Goal: Register for event/course

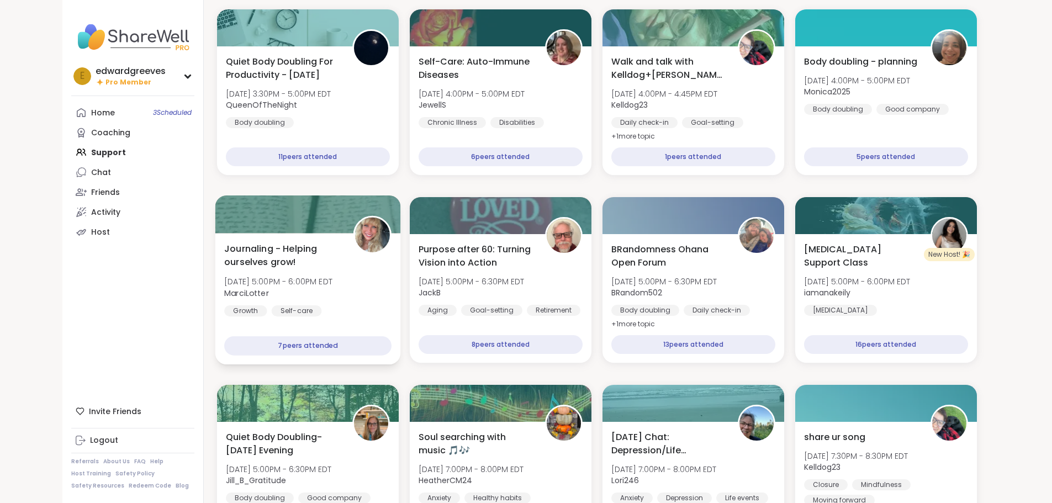
scroll to position [883, 0]
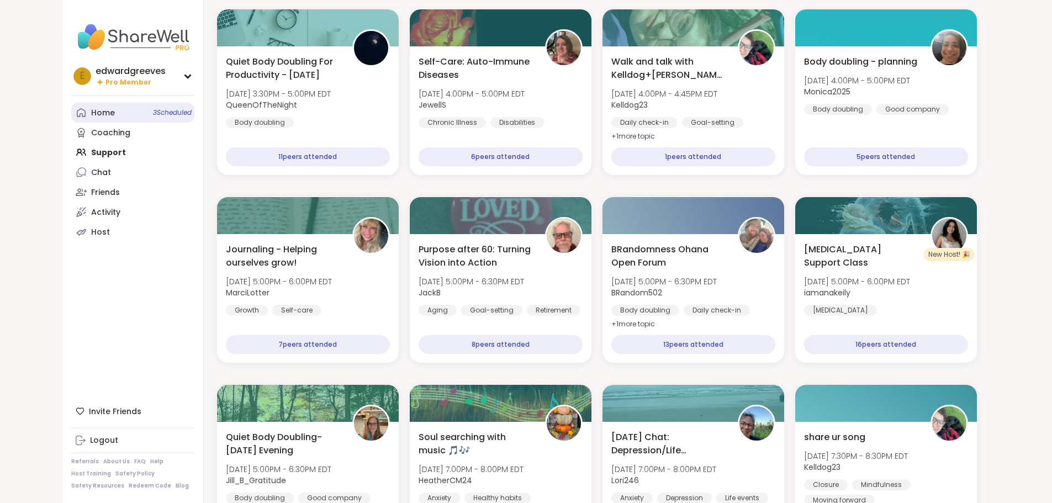
click at [82, 112] on link "Home 3 Scheduled" at bounding box center [132, 113] width 123 height 20
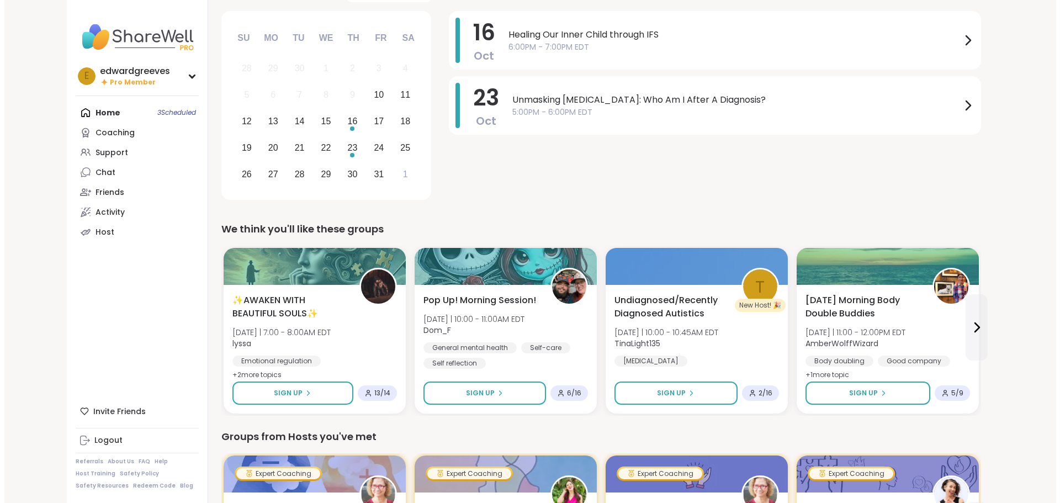
scroll to position [110, 0]
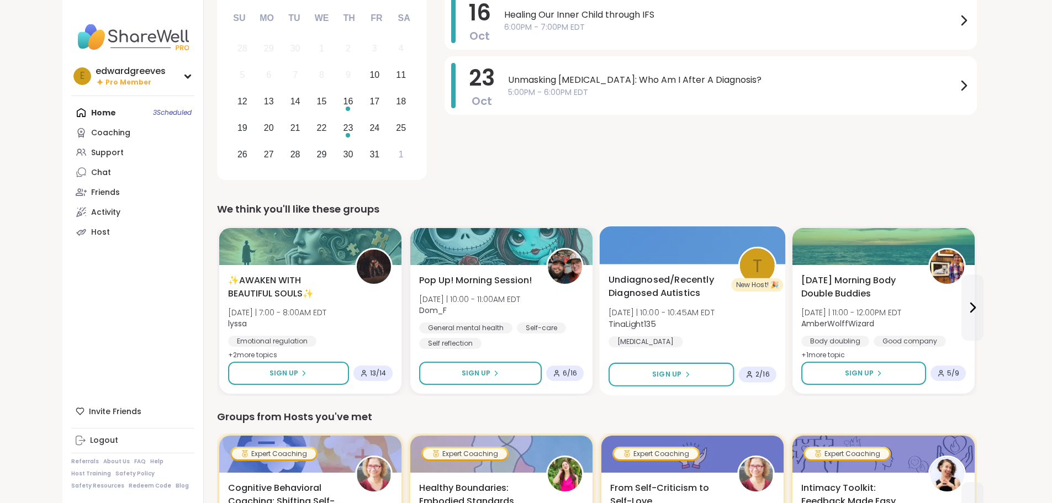
click at [608, 293] on span "Undiagnosed/Recently Diagnosed Autistics" at bounding box center [666, 286] width 117 height 27
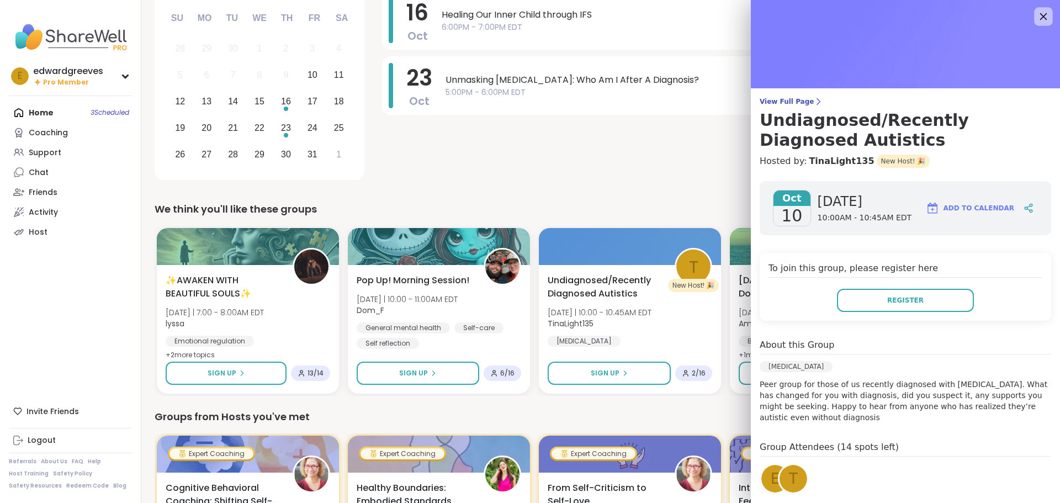
click at [1036, 20] on icon at bounding box center [1043, 16] width 14 height 14
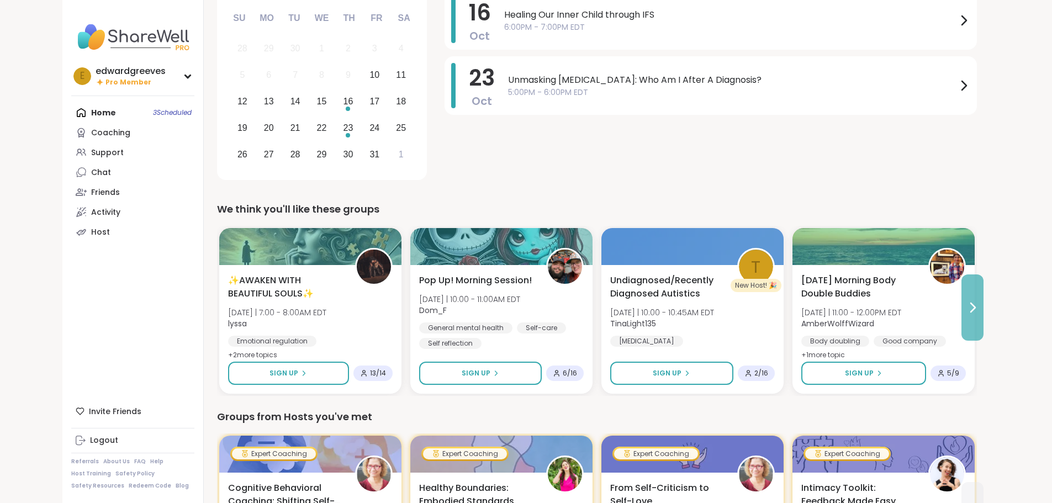
click at [979, 308] on icon at bounding box center [971, 307] width 13 height 13
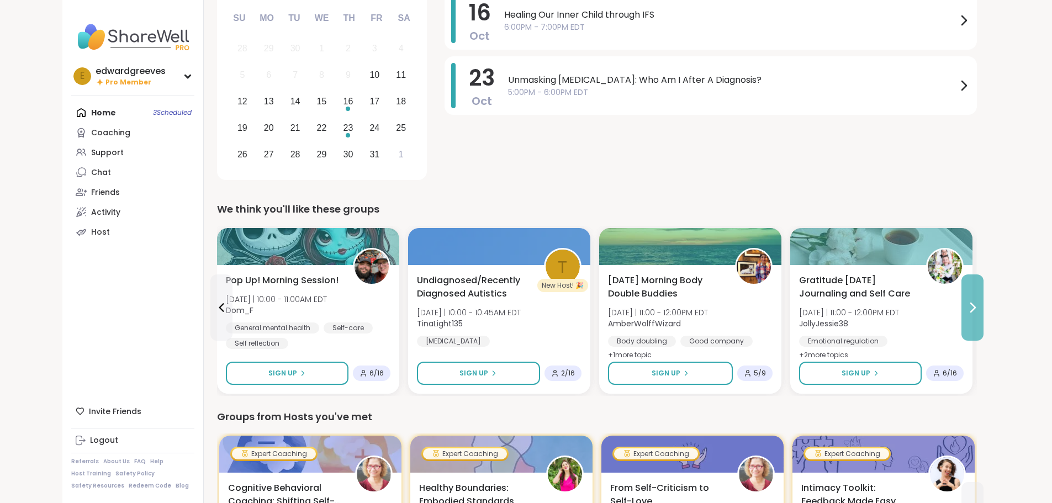
click at [979, 308] on icon at bounding box center [971, 307] width 13 height 13
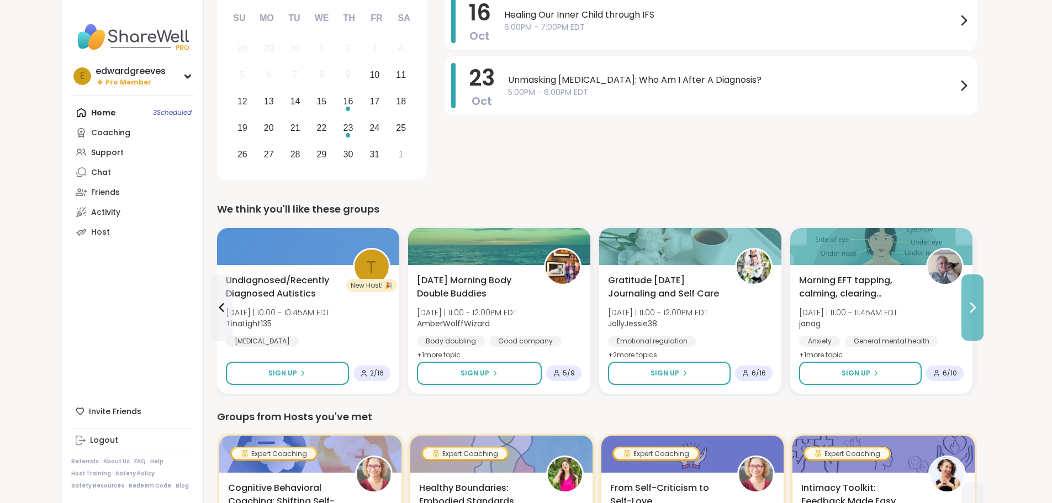
click at [979, 308] on icon at bounding box center [971, 307] width 13 height 13
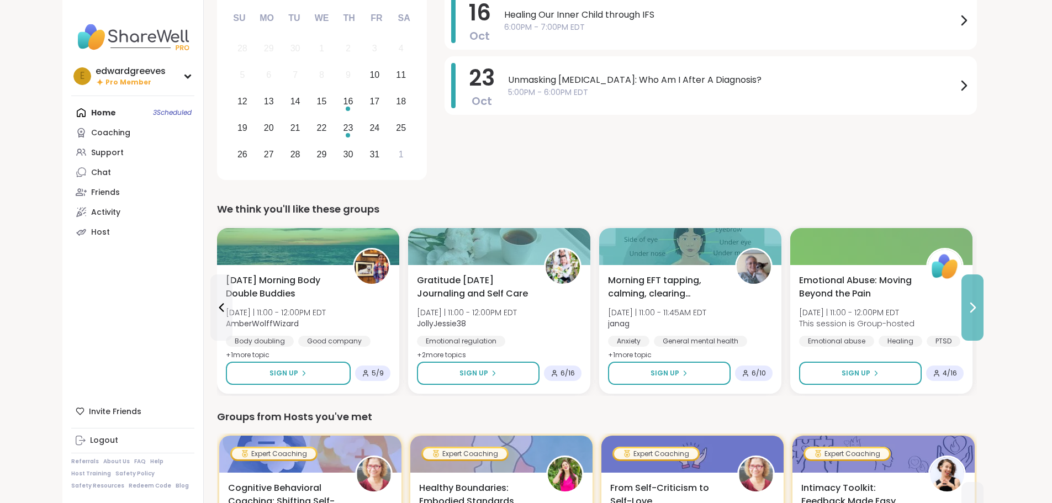
click at [979, 308] on icon at bounding box center [971, 307] width 13 height 13
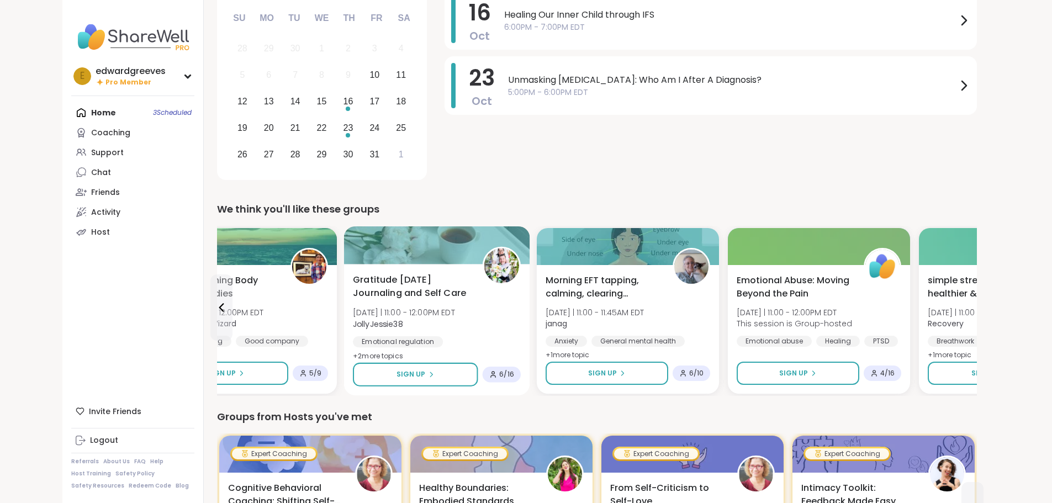
click at [363, 276] on span "Gratitude [DATE] Journaling and Self Care" at bounding box center [411, 286] width 117 height 27
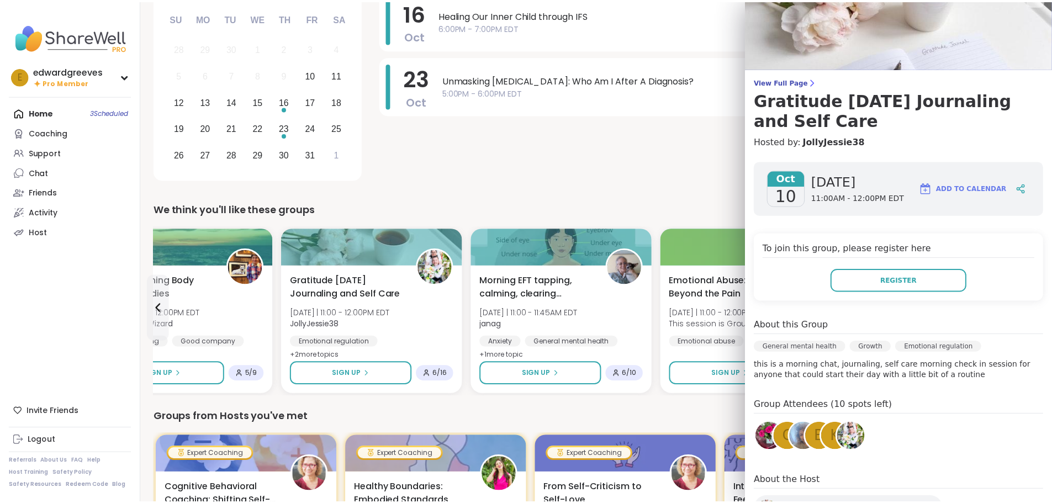
scroll to position [0, 0]
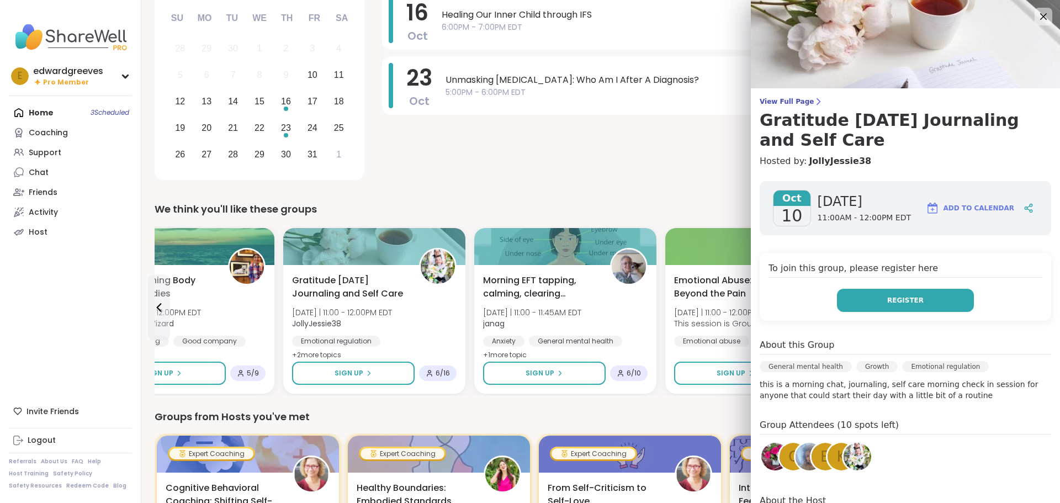
click at [849, 295] on button "Register" at bounding box center [905, 300] width 137 height 23
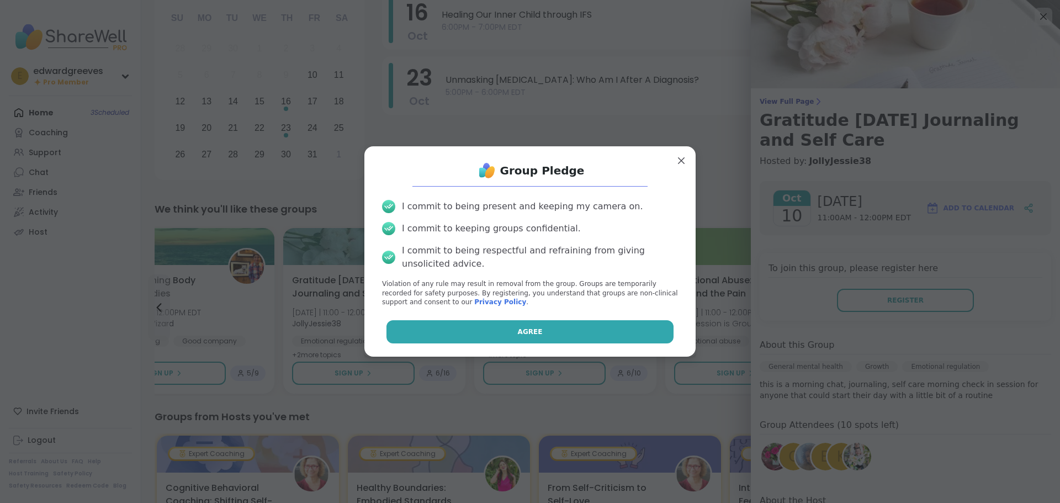
click at [561, 326] on button "Agree" at bounding box center [530, 331] width 288 height 23
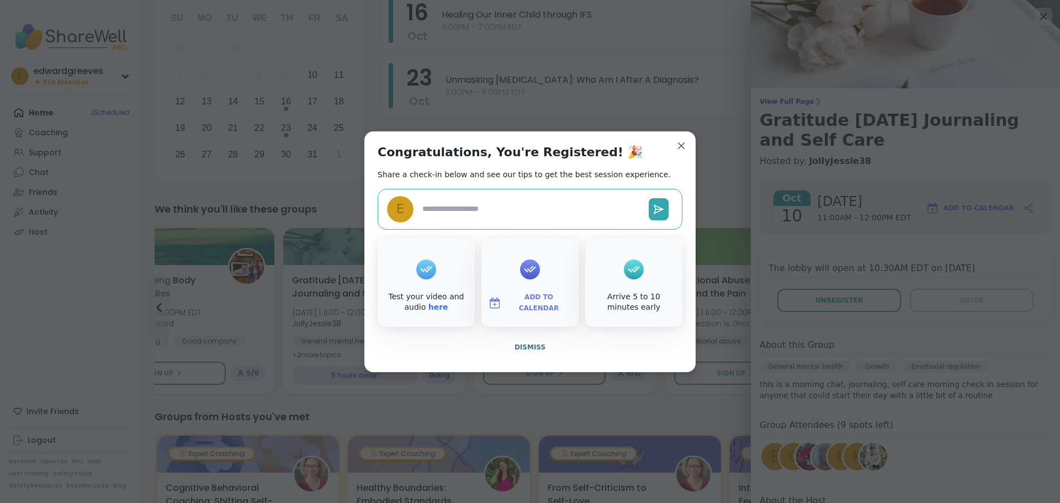
click at [539, 303] on span "Add to Calendar" at bounding box center [539, 303] width 66 height 22
click at [535, 227] on button "Outlook" at bounding box center [530, 227] width 84 height 24
click at [508, 226] on button "Outlook" at bounding box center [530, 227] width 84 height 24
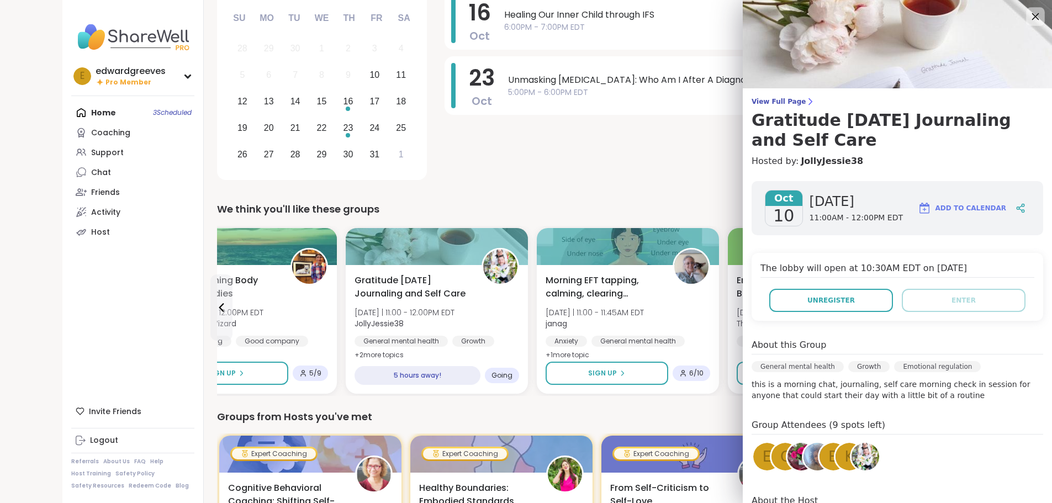
click at [1033, 18] on icon at bounding box center [1035, 16] width 14 height 14
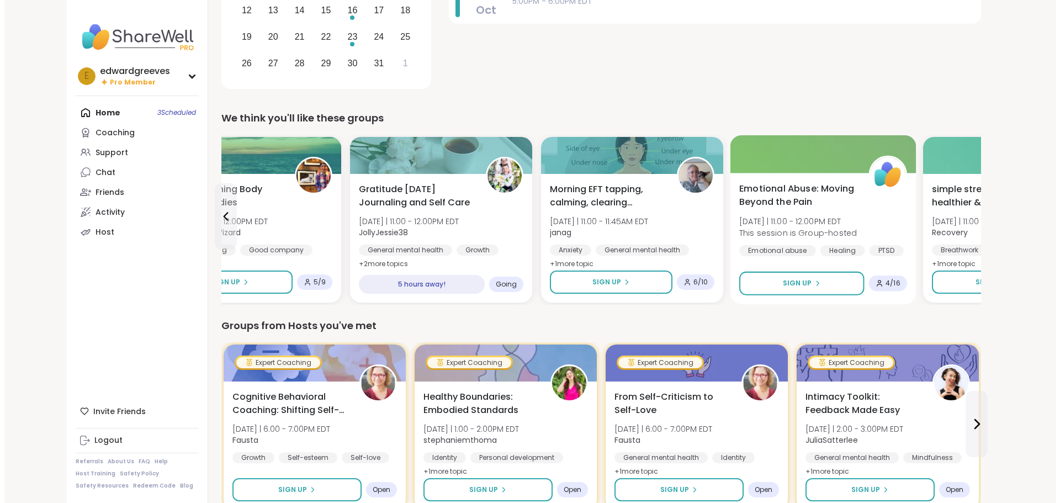
scroll to position [276, 0]
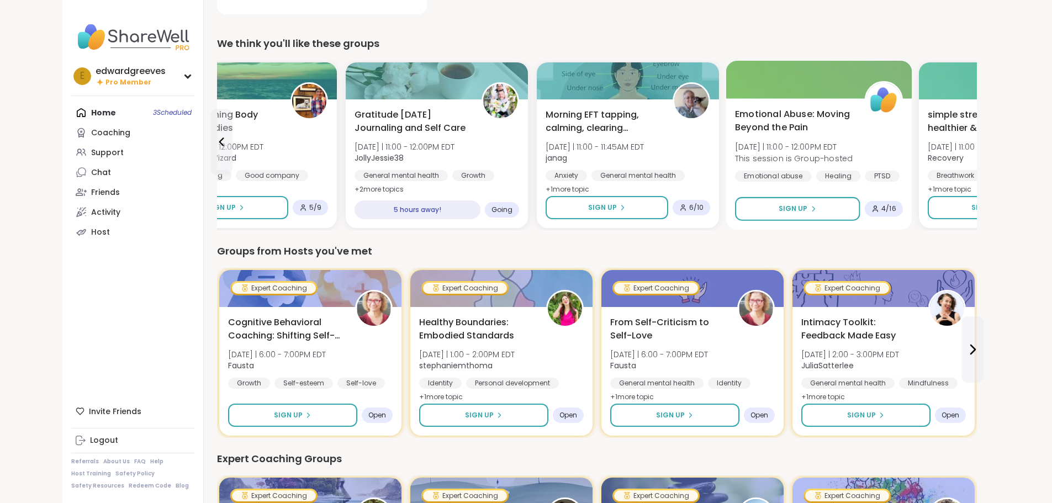
click at [735, 128] on span "Emotional Abuse: Moving Beyond the Pain" at bounding box center [793, 121] width 117 height 27
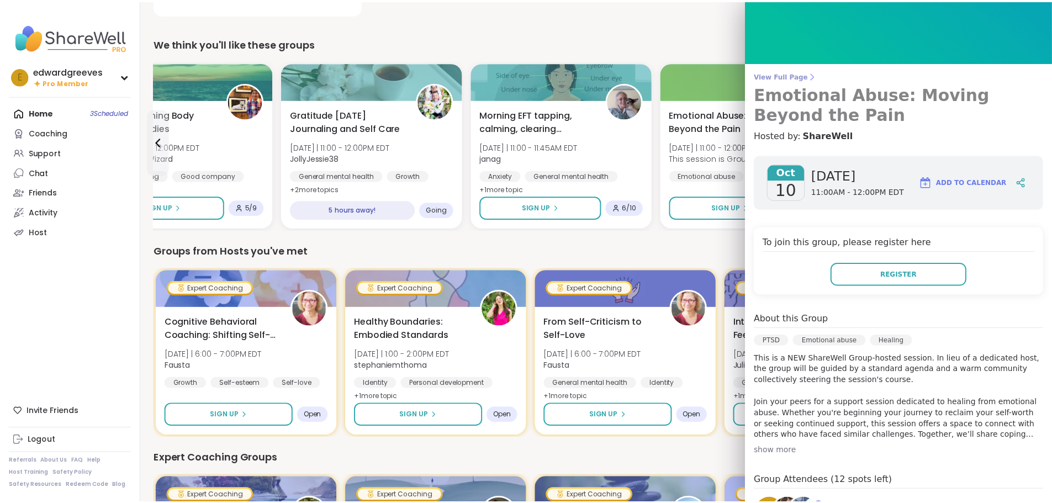
scroll to position [0, 0]
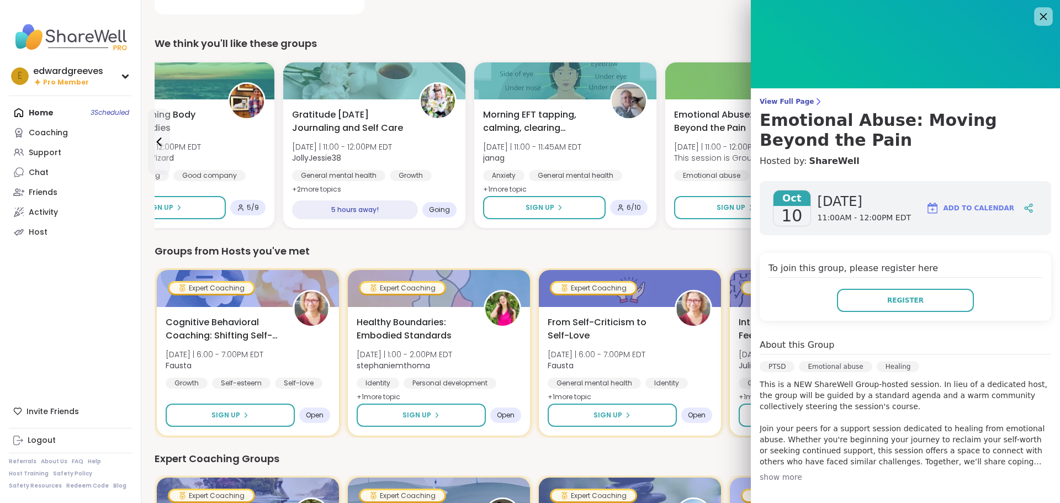
click at [1036, 13] on icon at bounding box center [1043, 16] width 14 height 14
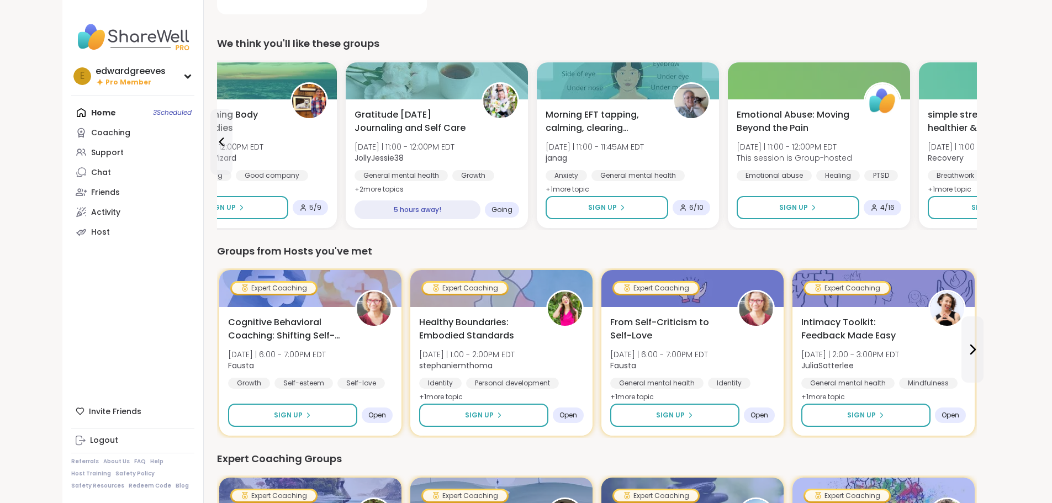
scroll to position [221, 0]
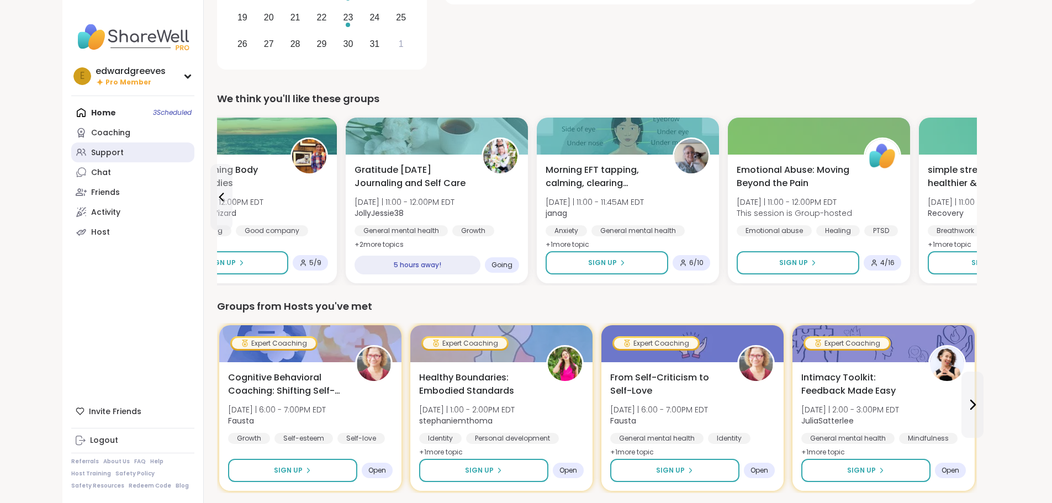
click at [71, 158] on link "Support" at bounding box center [132, 152] width 123 height 20
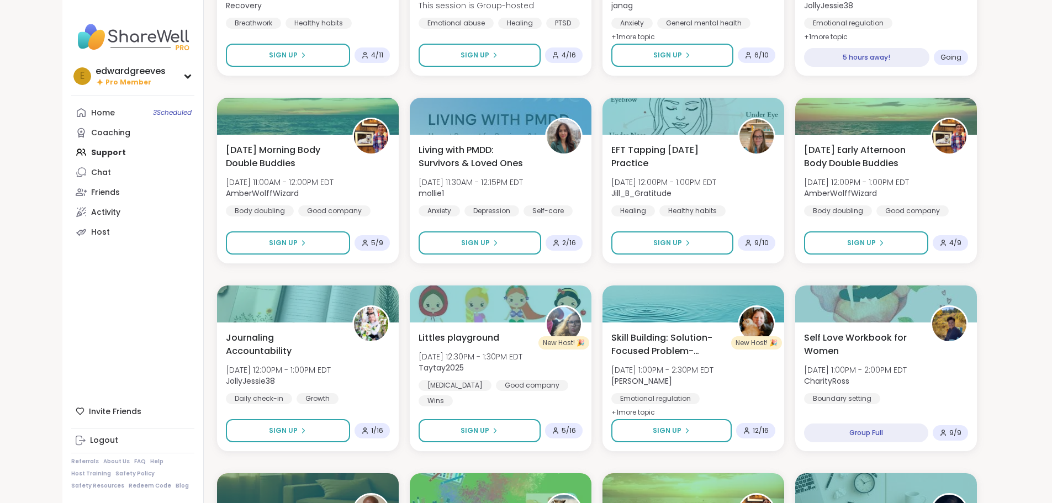
scroll to position [662, 0]
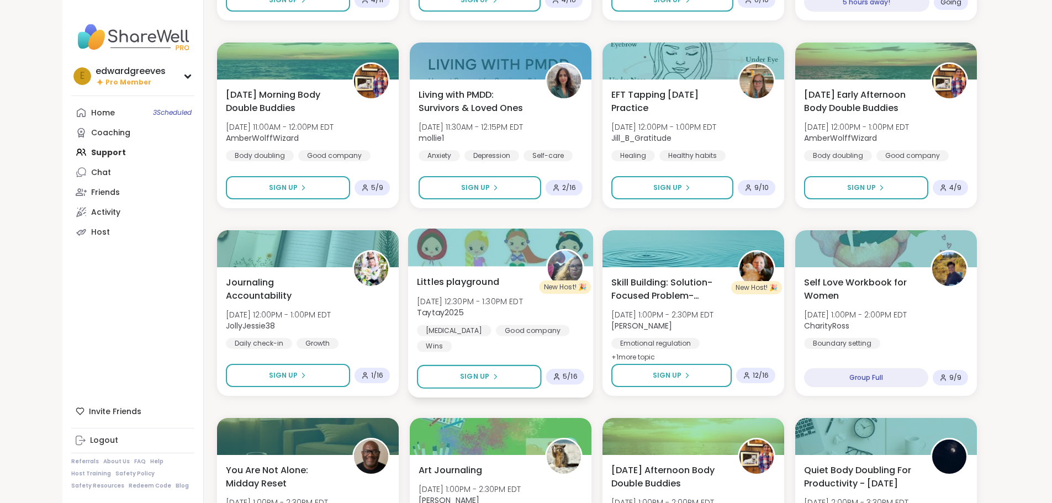
click at [417, 277] on span "Littles playground" at bounding box center [458, 281] width 82 height 13
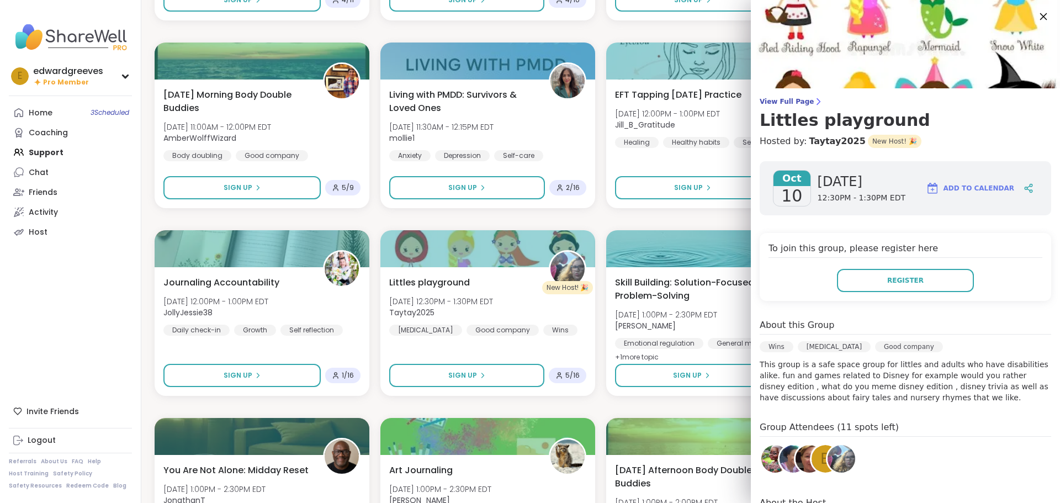
click at [1036, 17] on icon at bounding box center [1043, 16] width 14 height 14
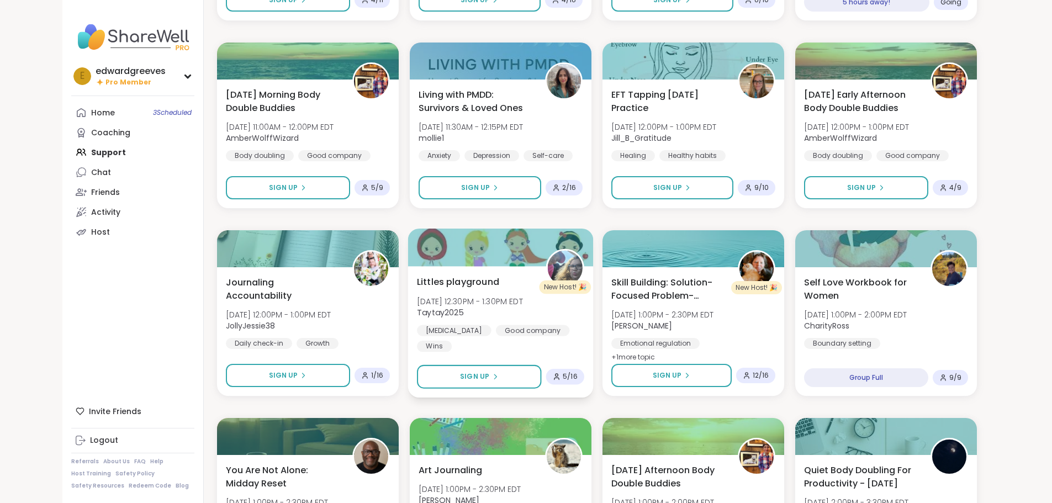
click at [436, 279] on span "Littles playground" at bounding box center [458, 281] width 82 height 13
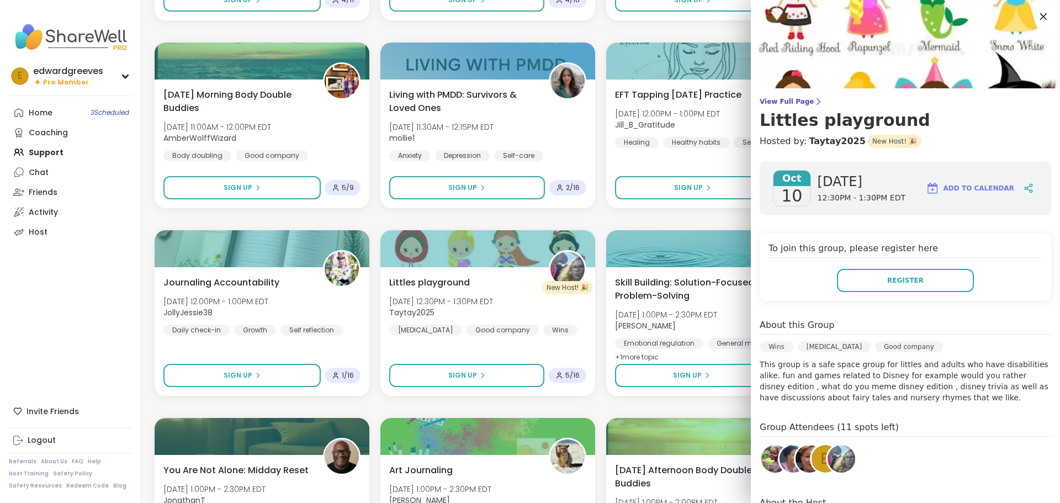
click at [761, 462] on img at bounding box center [775, 459] width 28 height 28
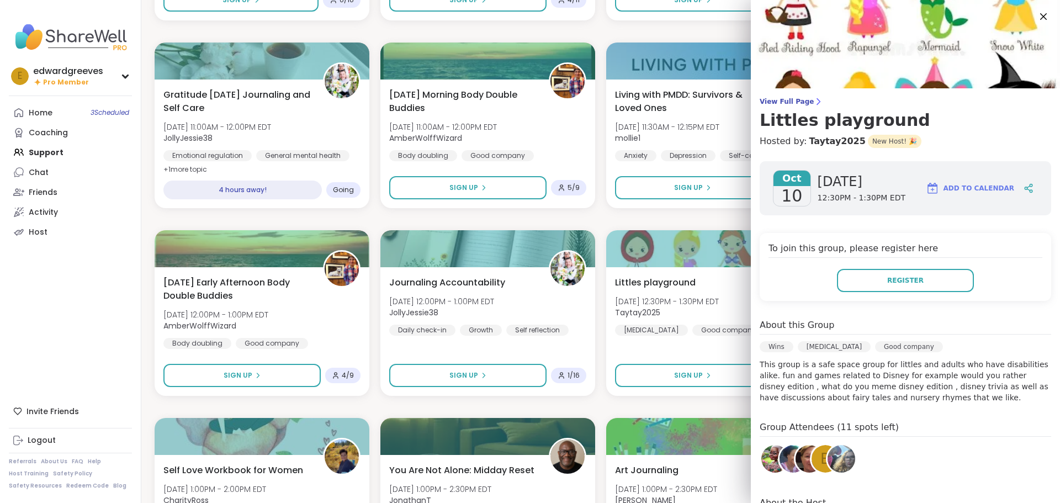
click at [779, 458] on img at bounding box center [793, 459] width 28 height 28
click at [795, 456] on img at bounding box center [809, 459] width 28 height 28
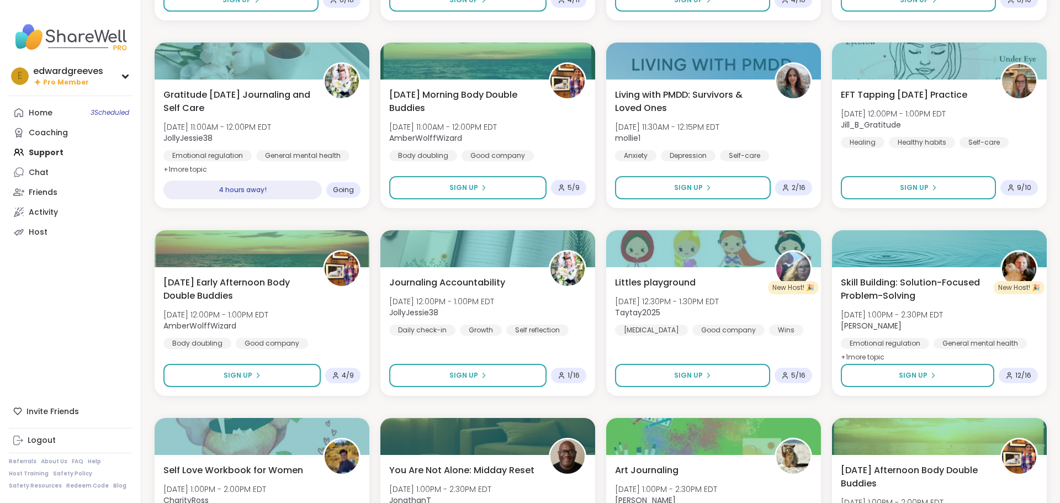
click at [464, 409] on div "Morning goals and gratitude [DATE] 6:00AM - 6:30AM [PERSON_NAME] Daily check-in…" at bounding box center [601, 312] width 892 height 1667
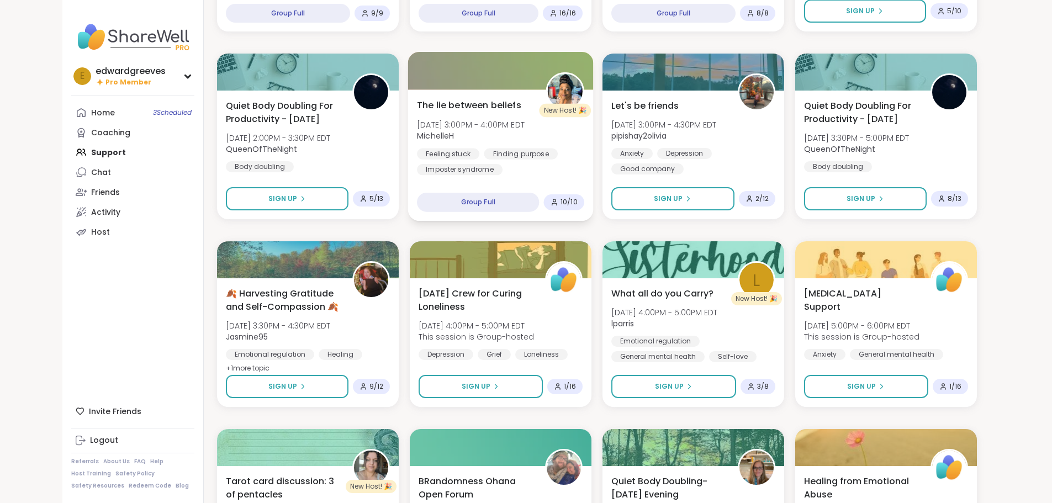
scroll to position [1270, 0]
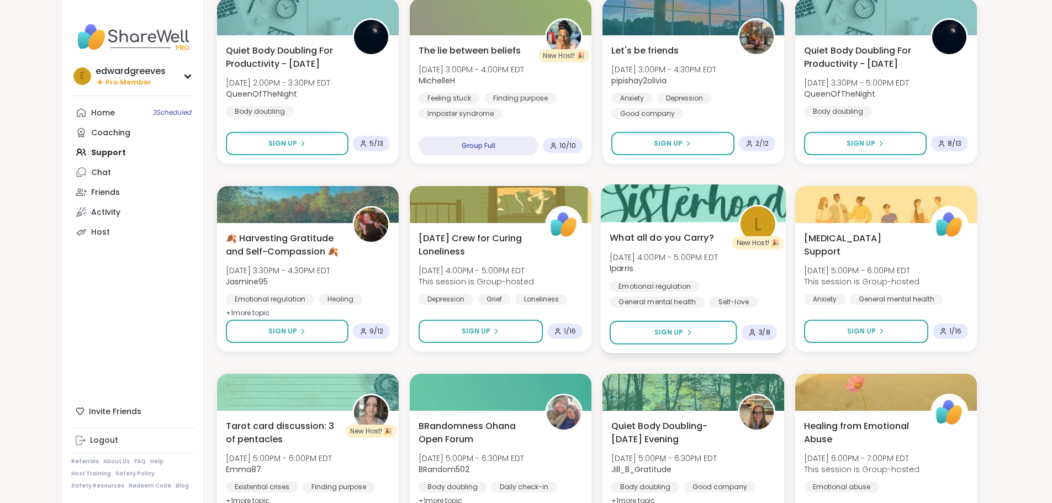
click at [660, 247] on div "What all do you Carry? [DATE] 4:00PM - 5:00PM EDT lparris Emotional regulation …" at bounding box center [692, 269] width 167 height 77
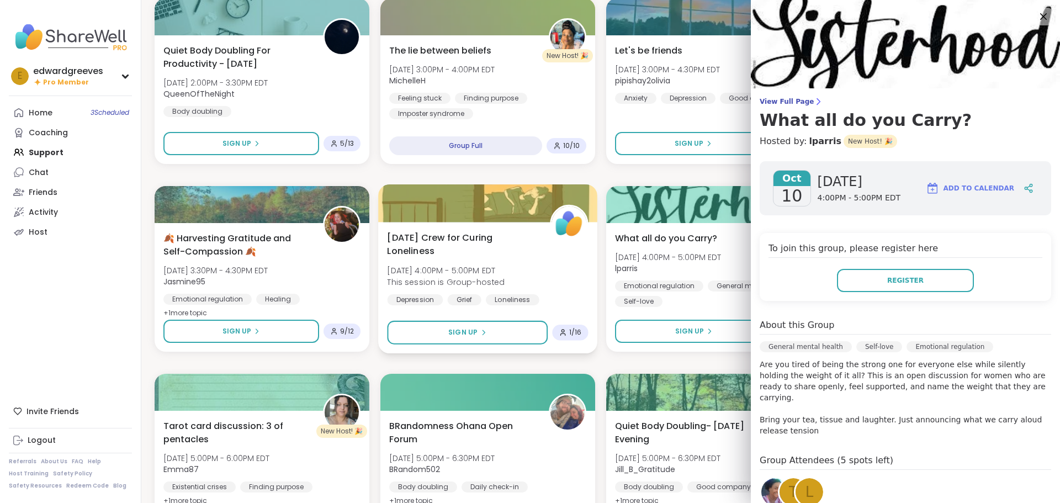
click at [540, 290] on div "[DATE] Crew for Curing Loneliness [DATE] 4:00PM - 5:00PM EDT This session is Gr…" at bounding box center [487, 268] width 201 height 75
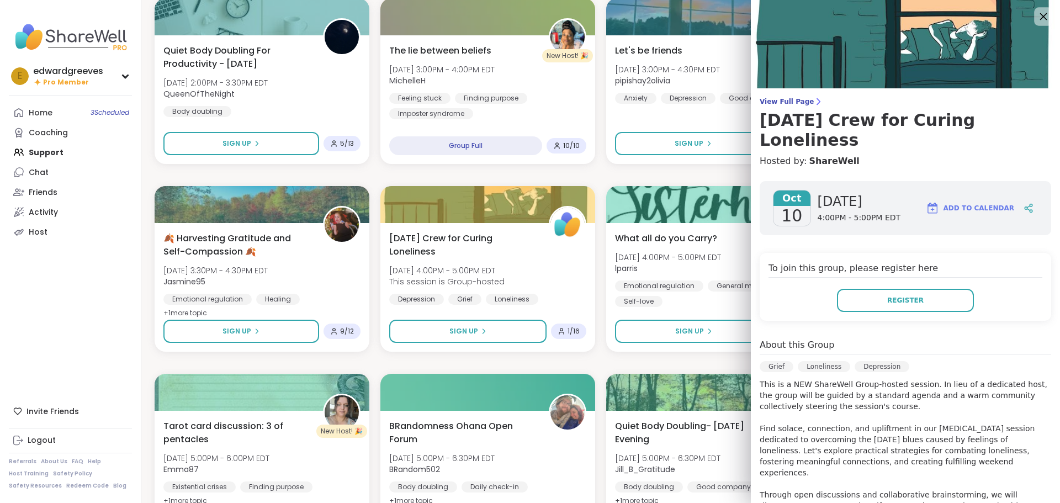
click at [1036, 12] on icon at bounding box center [1043, 16] width 14 height 14
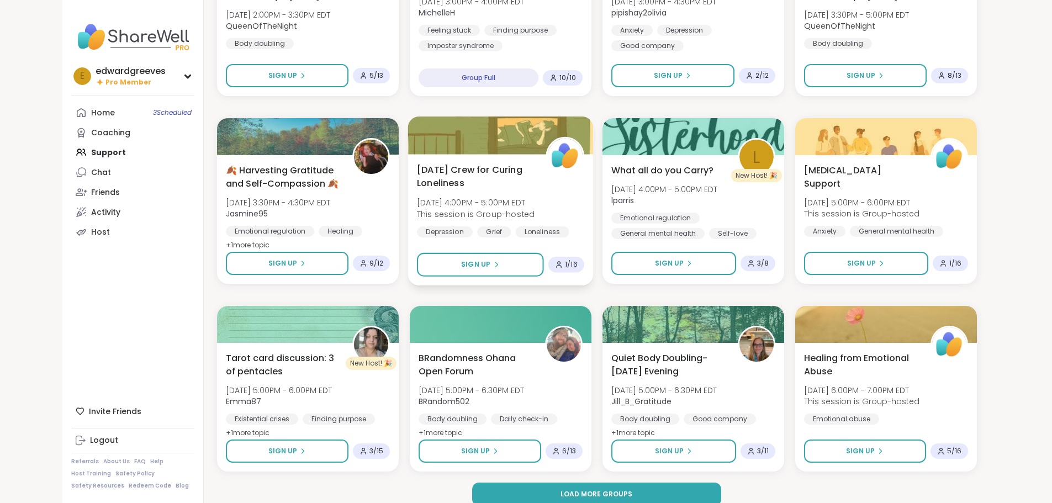
scroll to position [1351, 0]
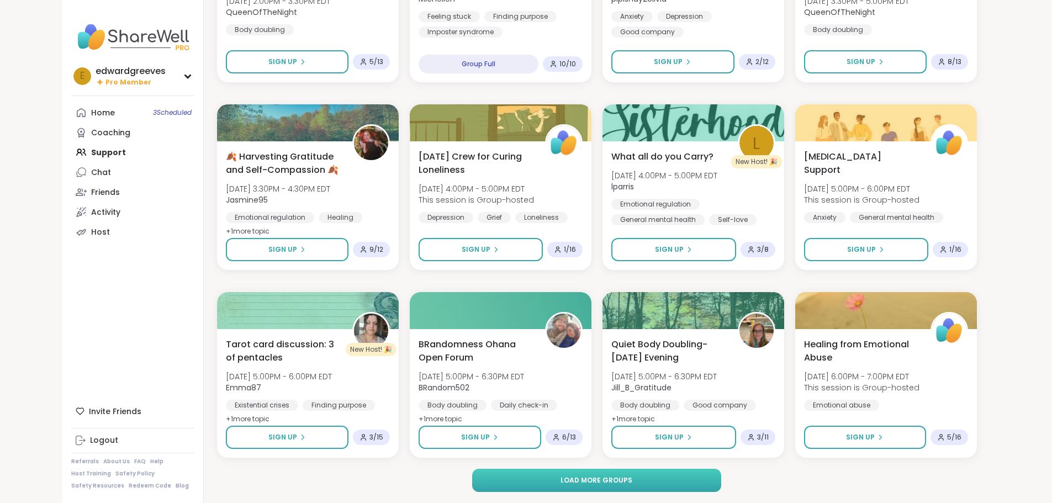
click at [508, 478] on button "Load more groups" at bounding box center [596, 480] width 249 height 23
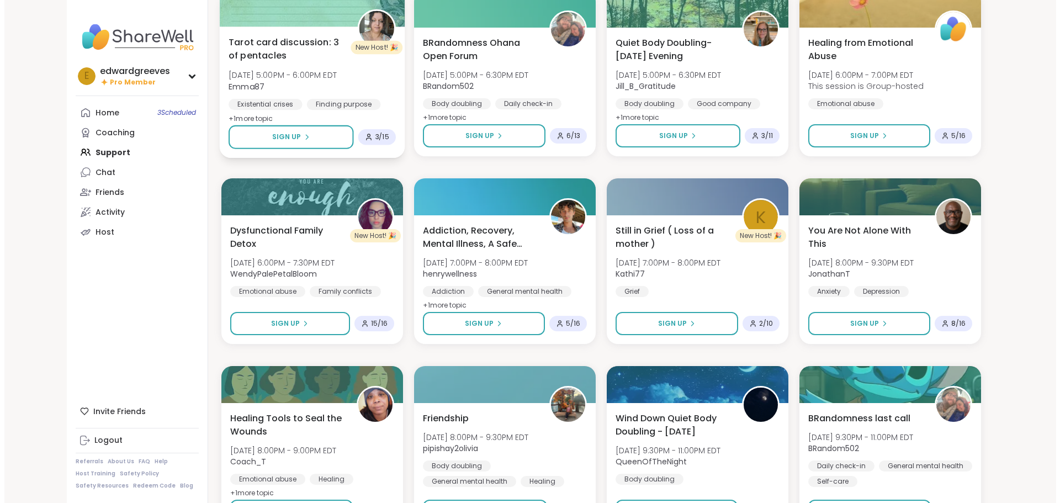
scroll to position [1738, 0]
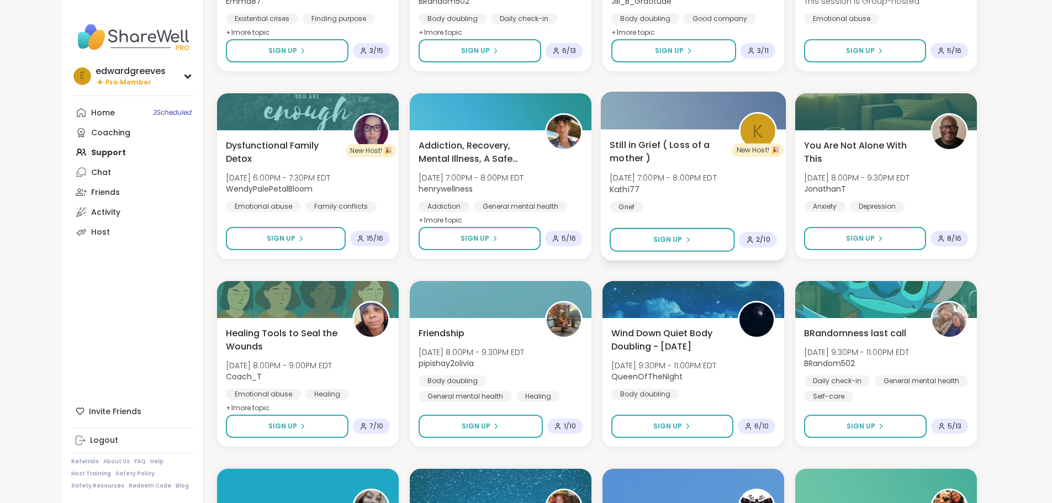
click at [671, 140] on span "Still in Grief ( Loss of a mother )" at bounding box center [667, 151] width 116 height 27
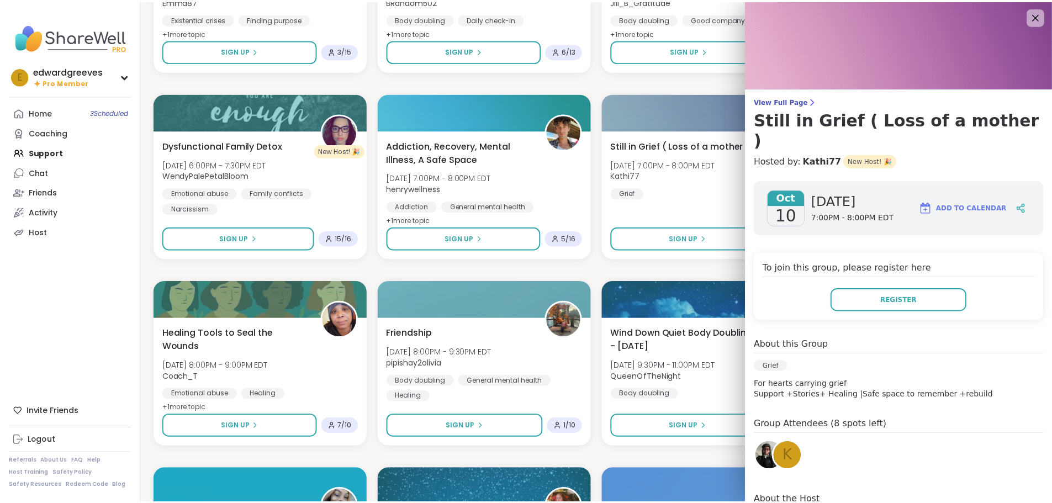
scroll to position [0, 0]
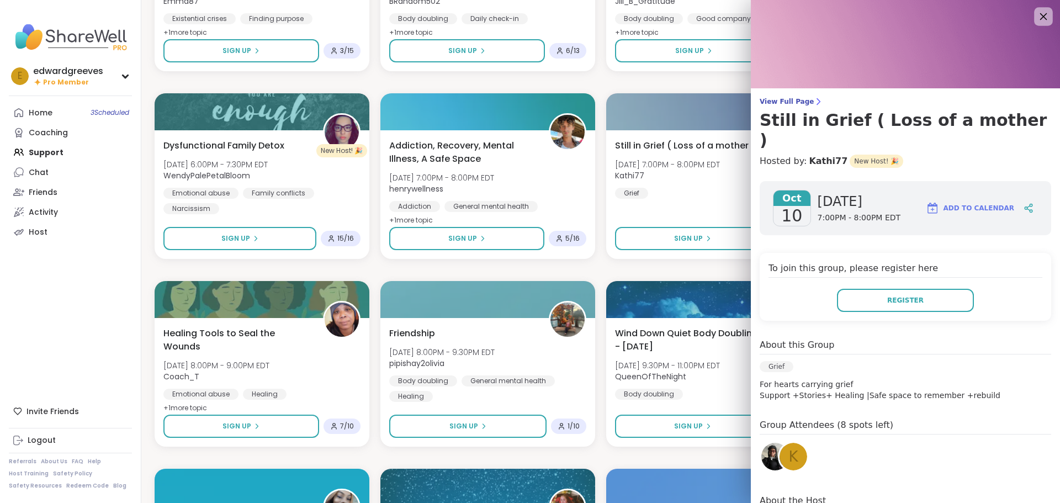
click at [1040, 19] on icon at bounding box center [1043, 16] width 7 height 7
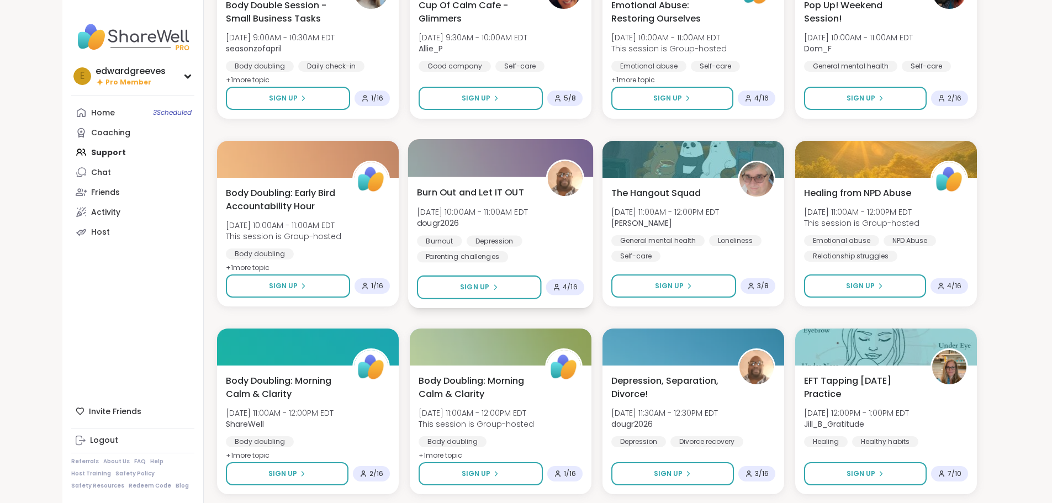
scroll to position [2676, 0]
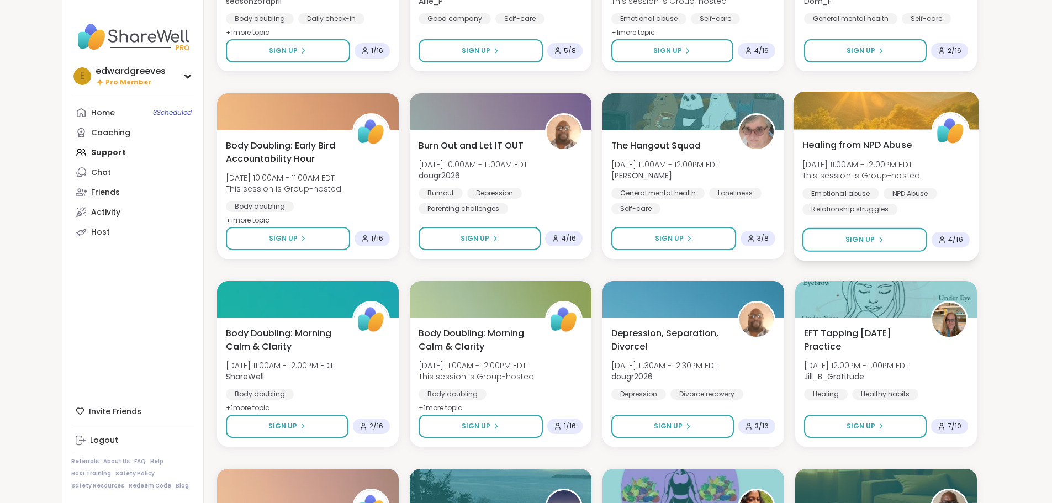
click at [890, 143] on span "Healing from NPD Abuse" at bounding box center [856, 144] width 109 height 13
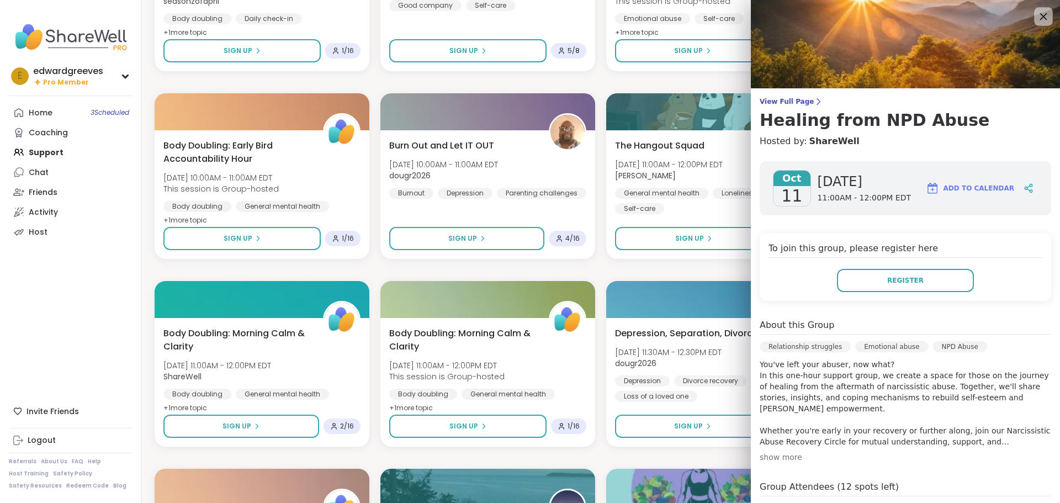
click at [1036, 16] on icon at bounding box center [1043, 16] width 14 height 14
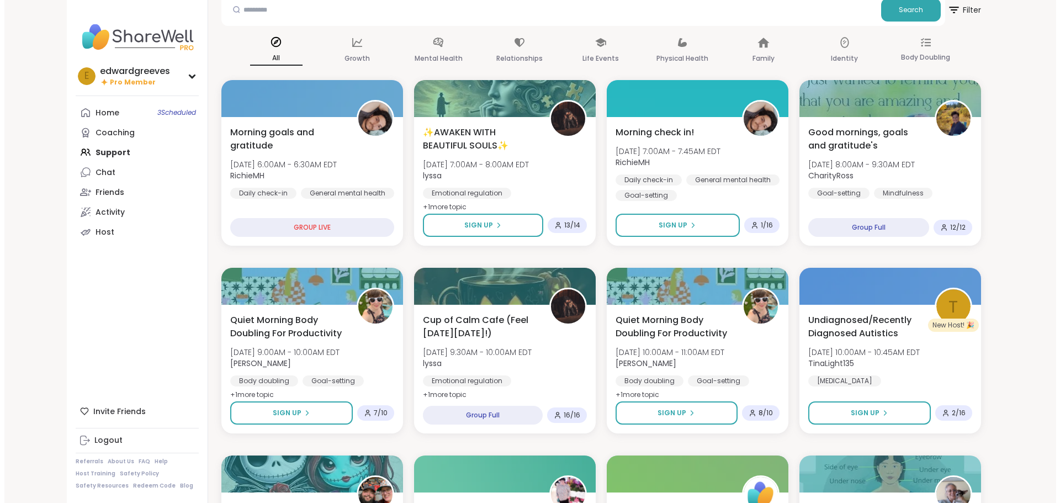
scroll to position [0, 0]
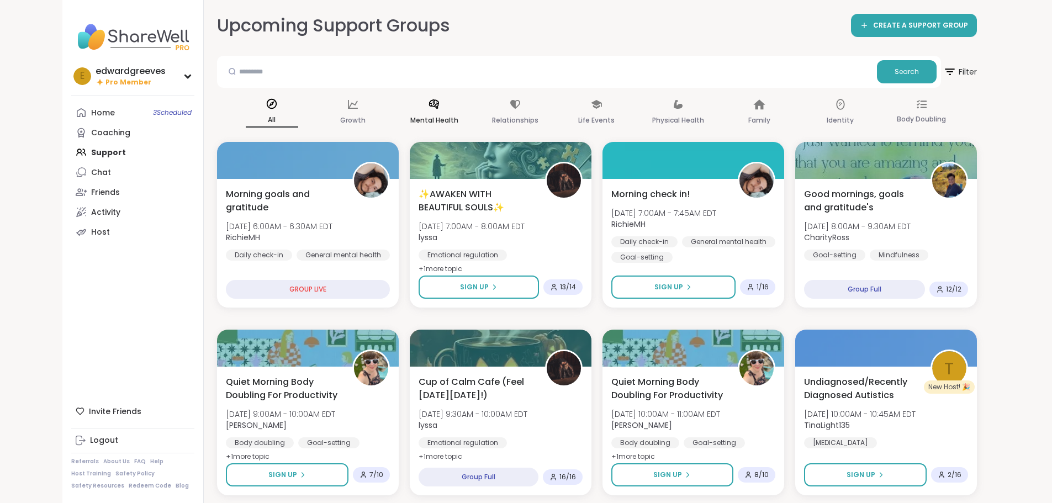
click at [408, 109] on div "Mental Health" at bounding box center [434, 112] width 52 height 41
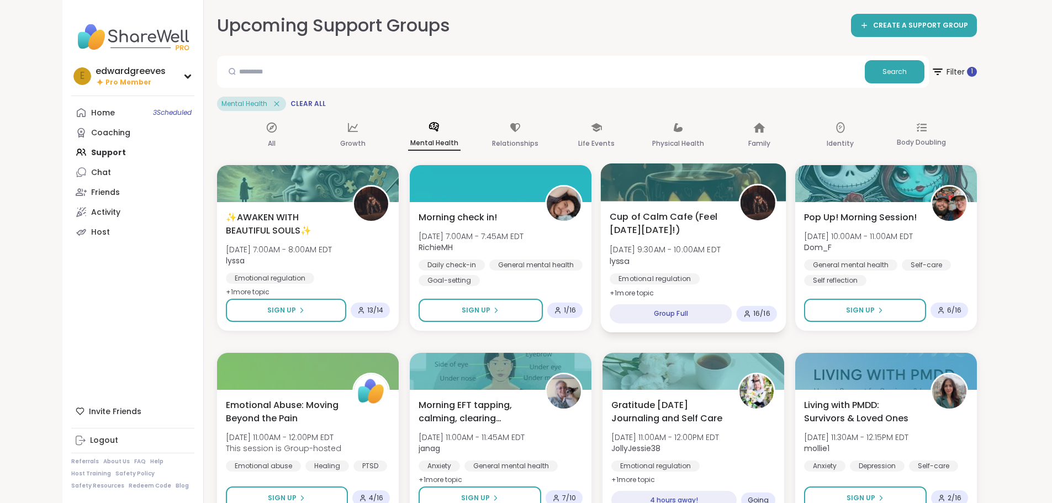
click at [676, 228] on span "Cup of Calm Cafe (Feel [DATE][DATE]!)" at bounding box center [667, 223] width 116 height 27
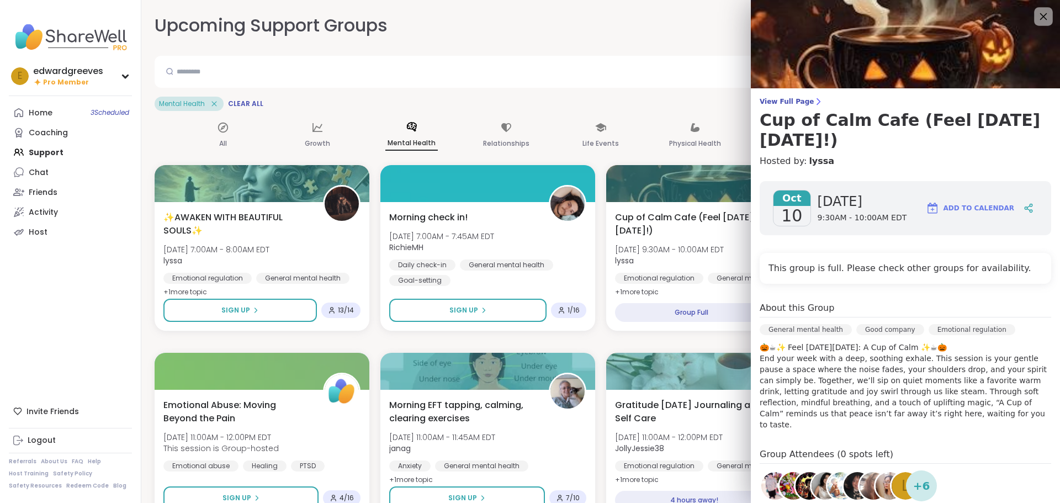
click at [1040, 14] on icon at bounding box center [1043, 16] width 7 height 7
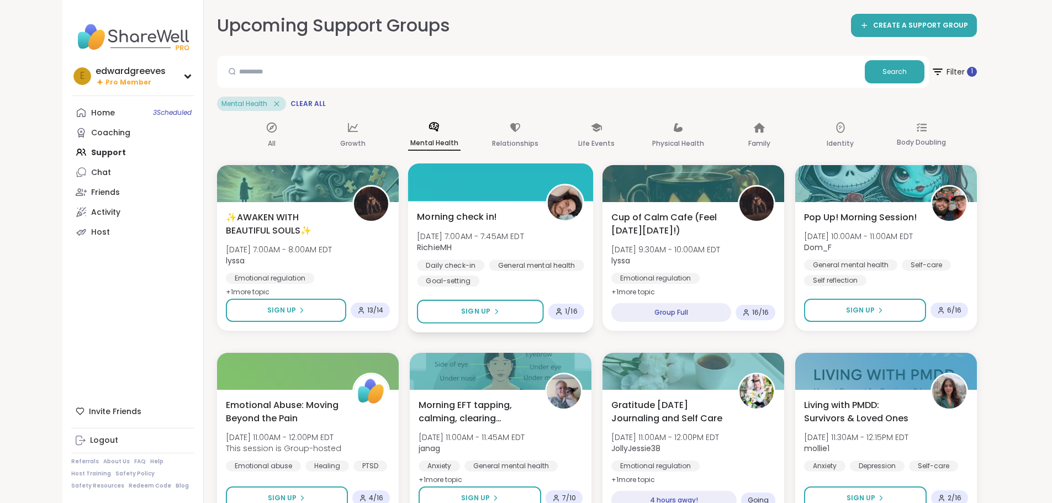
click at [466, 213] on div "Morning check in! [DATE] 7:00AM - 7:45AM [PERSON_NAME] Daily check-in General m…" at bounding box center [500, 248] width 167 height 77
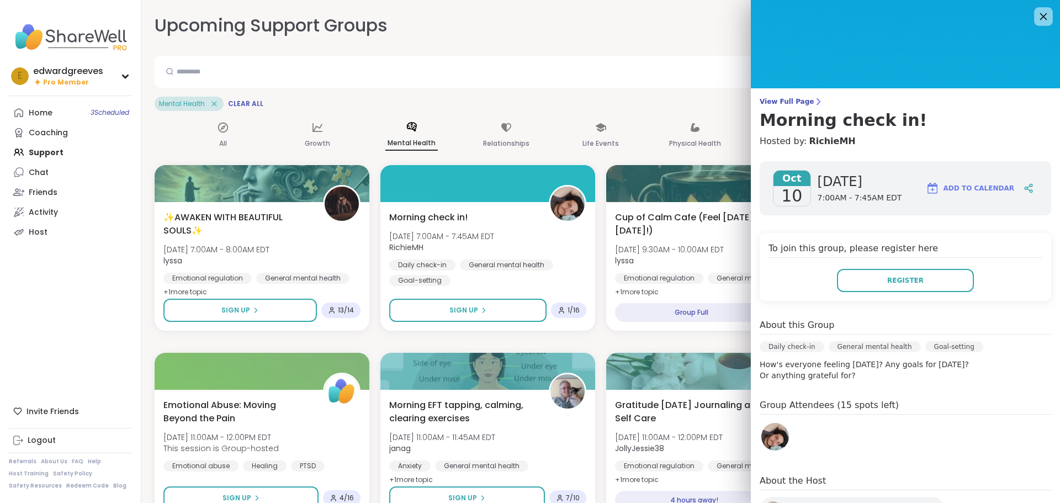
click at [1036, 12] on icon at bounding box center [1043, 16] width 14 height 14
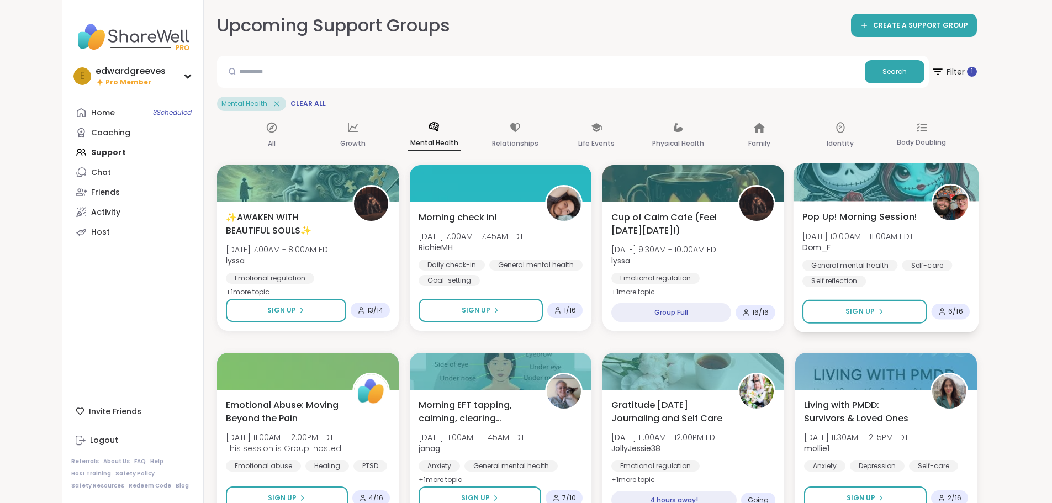
click at [901, 235] on span "[DATE] 10:00AM - 11:00AM EDT" at bounding box center [857, 235] width 111 height 11
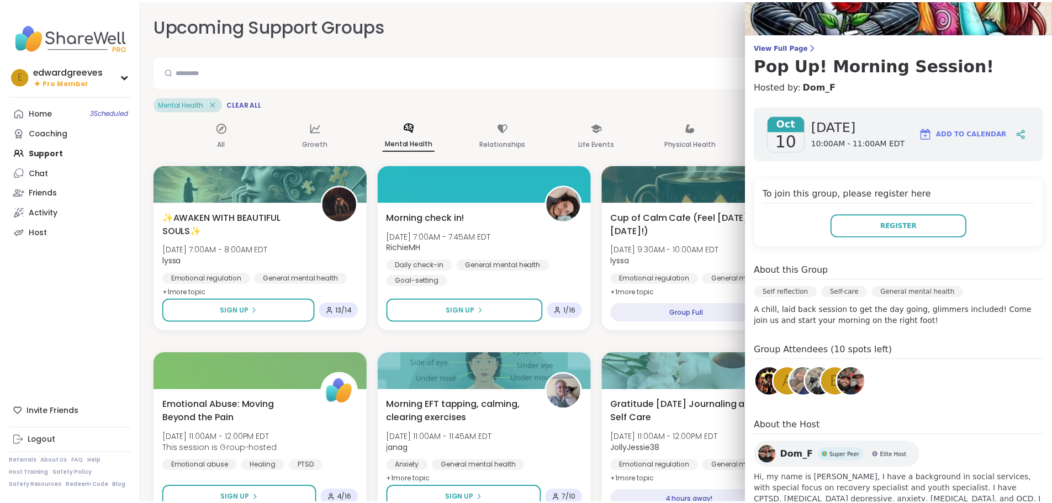
scroll to position [107, 0]
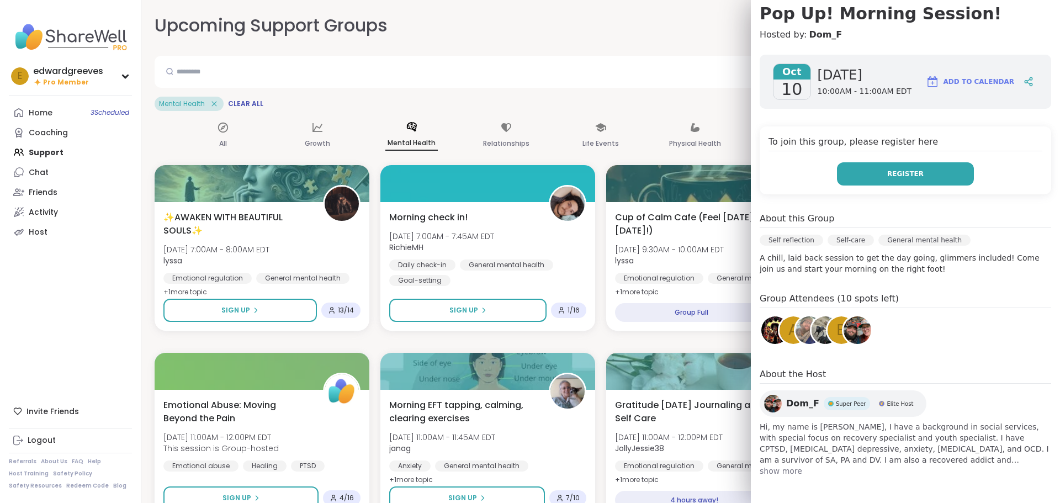
click at [872, 173] on button "Register" at bounding box center [905, 173] width 137 height 23
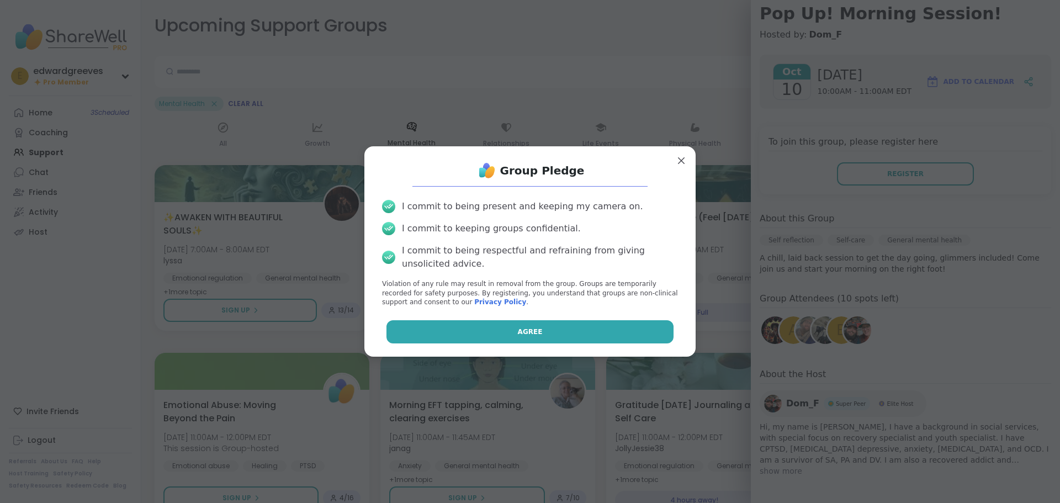
click at [528, 323] on button "Agree" at bounding box center [530, 331] width 288 height 23
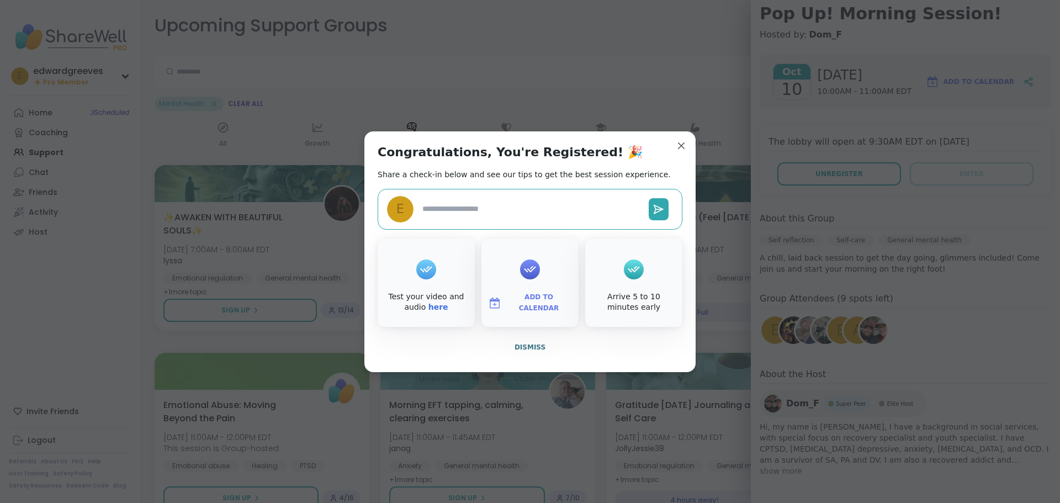
type textarea "*"
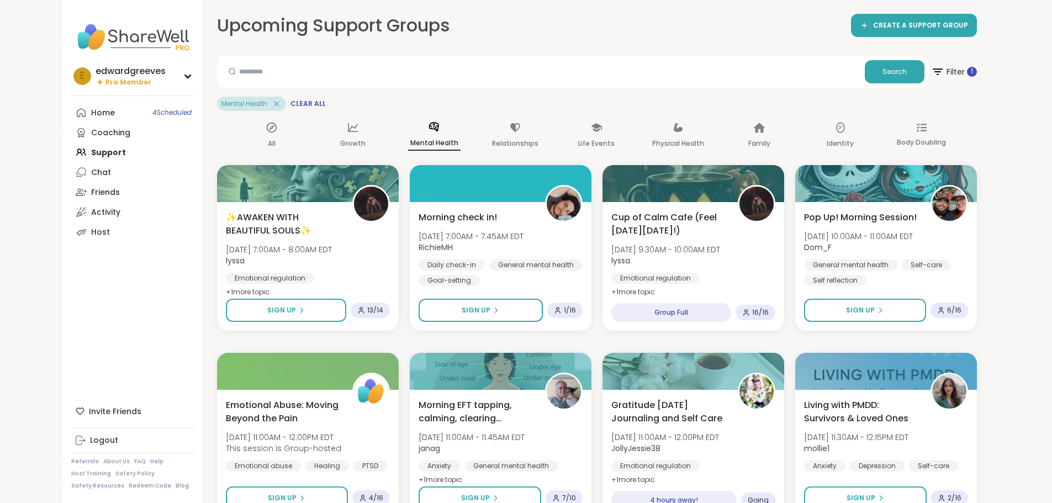
click at [597, 83] on div at bounding box center [540, 71] width 639 height 23
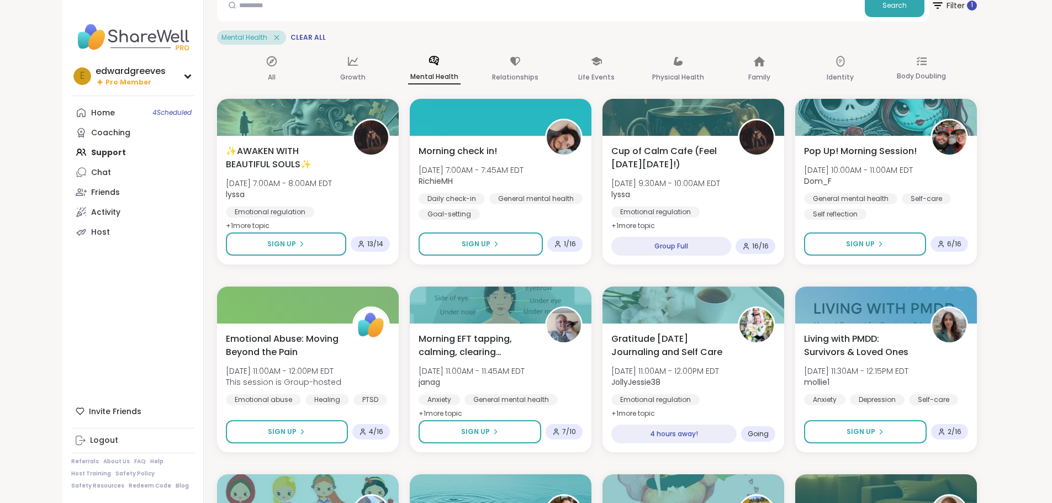
scroll to position [110, 0]
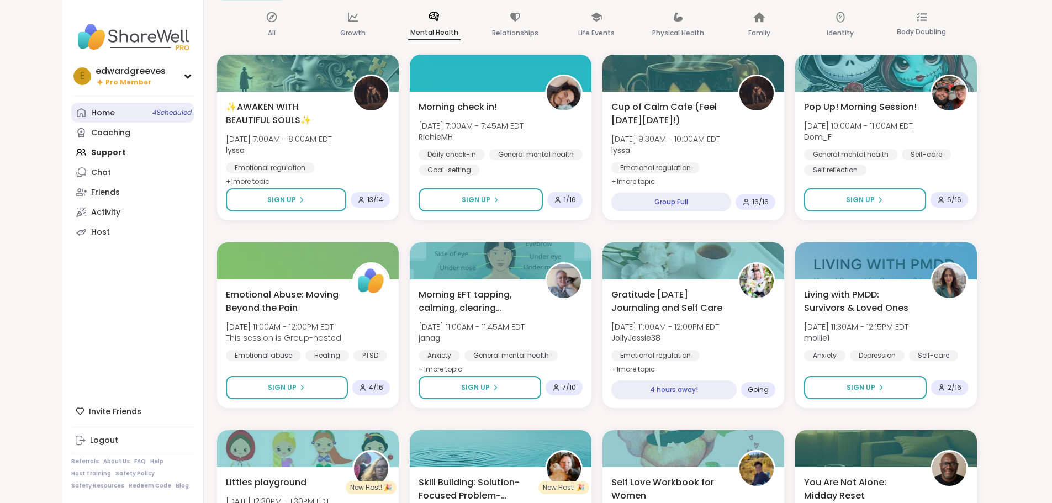
click at [71, 104] on link "Home 4 Scheduled" at bounding box center [132, 113] width 123 height 20
